Goal: Transaction & Acquisition: Purchase product/service

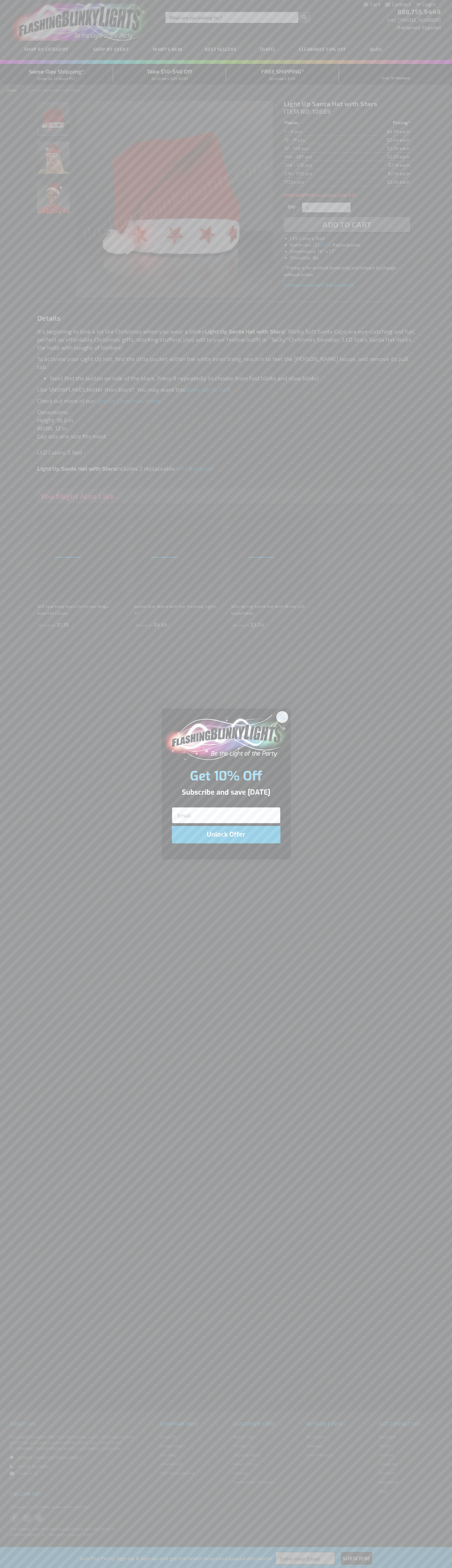
click at [282, 717] on icon "Close dialog" at bounding box center [282, 717] width 4 height 4
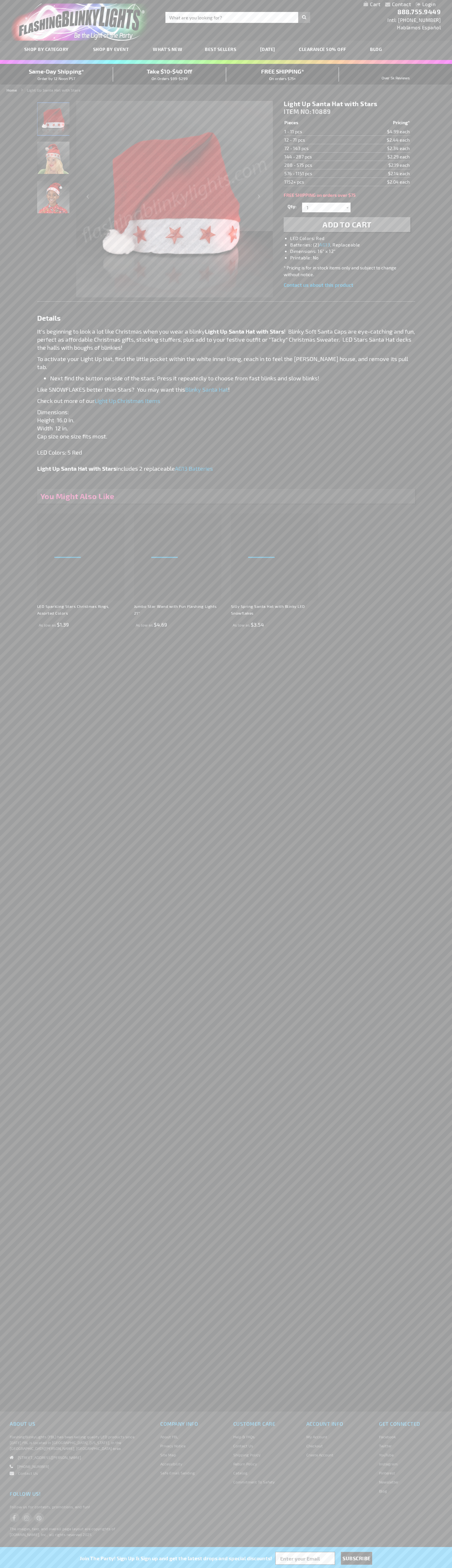
click at [353, 238] on li "LED Colors: Red" at bounding box center [353, 238] width 126 height 7
click at [347, 224] on span "Add to Cart" at bounding box center [347, 224] width 49 height 10
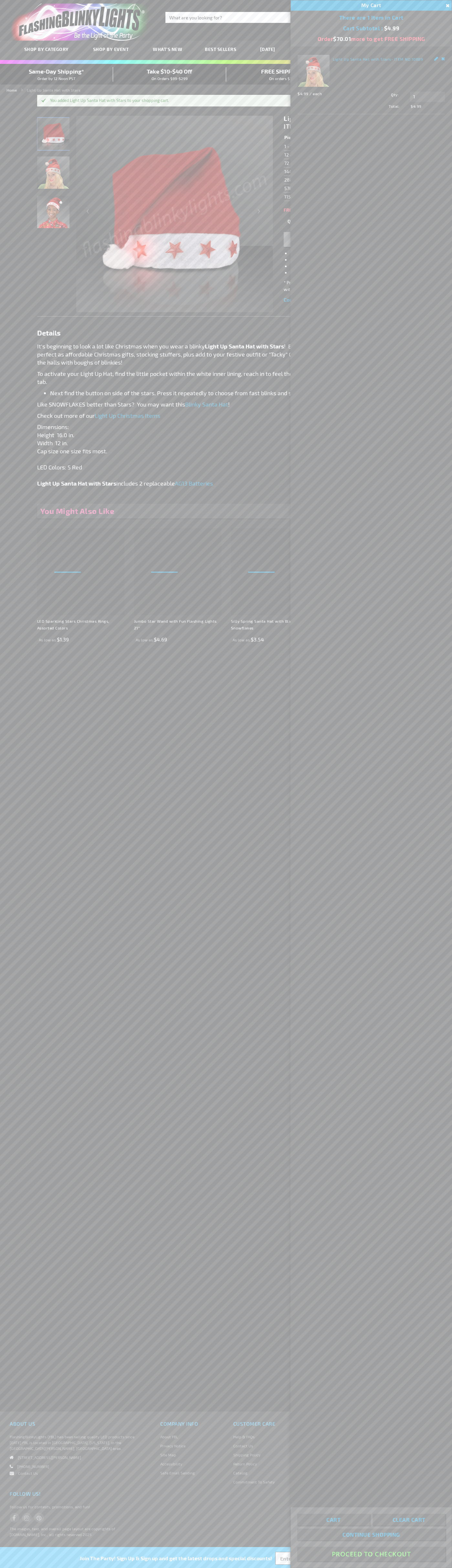
click at [371, 1555] on button "Proceed To Checkout" at bounding box center [371, 1555] width 148 height 15
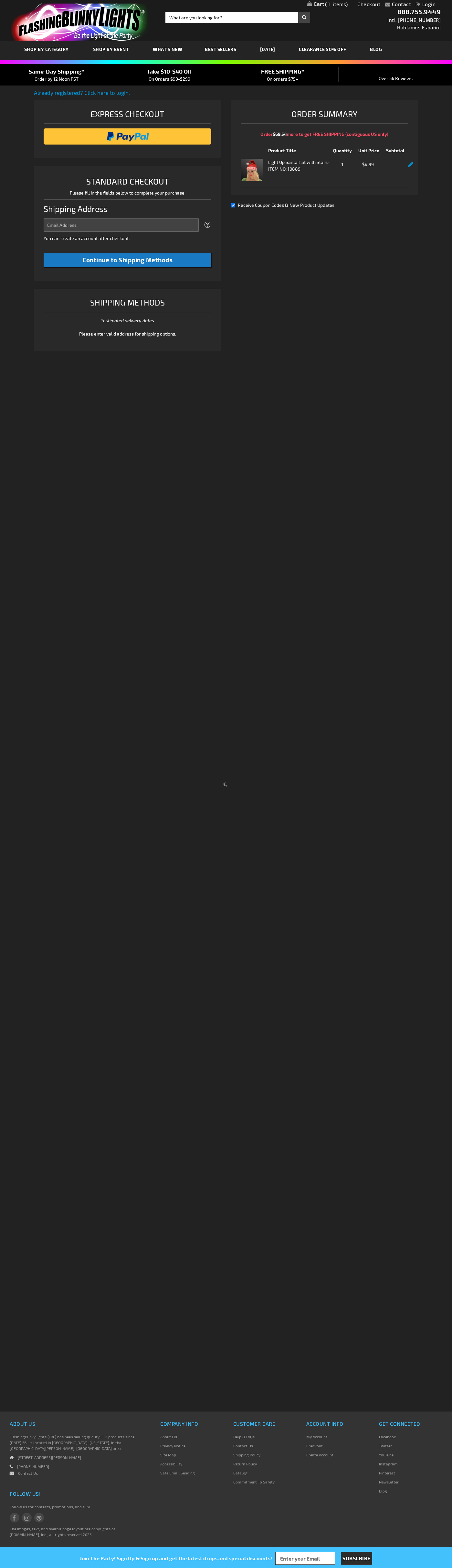
select select "US"
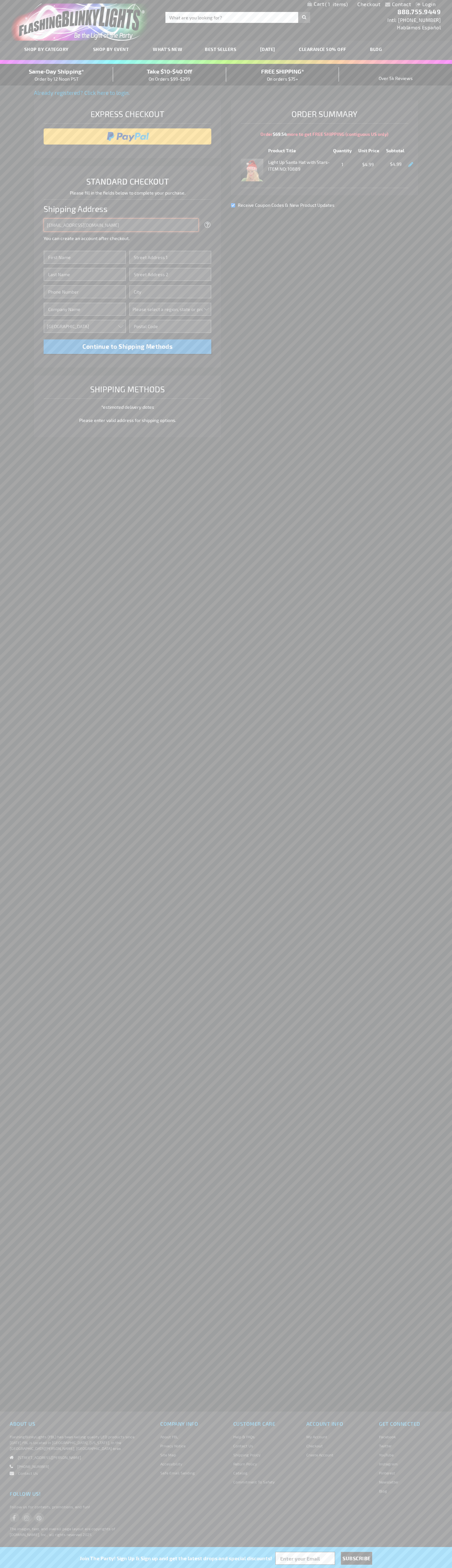
type input "[EMAIL_ADDRESS][DOMAIN_NAME]"
type input "[PERSON_NAME]"
type input "[STREET_ADDRESS][PERSON_NAME]"
type input "First floor"
type input "charlotte"
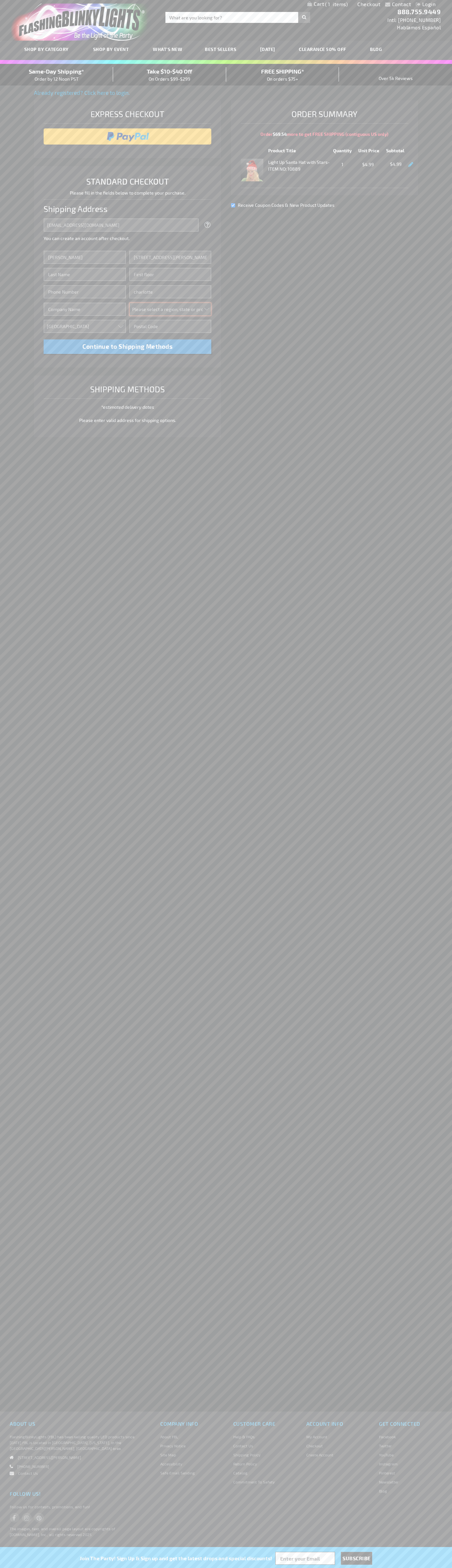
select select "44"
type input "28202"
type input "[PERSON_NAME]"
type input "6502530000"
type input "[PERSON_NAME]"
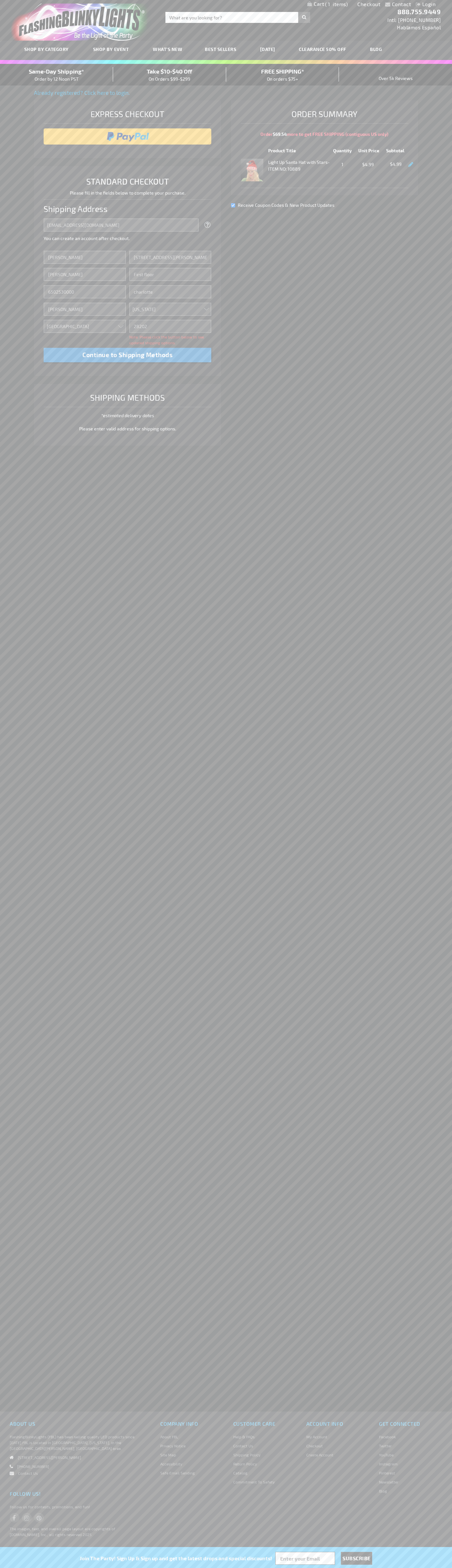
click at [56, 75] on div "Same-Day Shipping* Order by 12 Noon PST" at bounding box center [56, 75] width 113 height 15
click at [127, 136] on input "image" at bounding box center [127, 136] width 162 height 13
